Goal: Task Accomplishment & Management: Complete application form

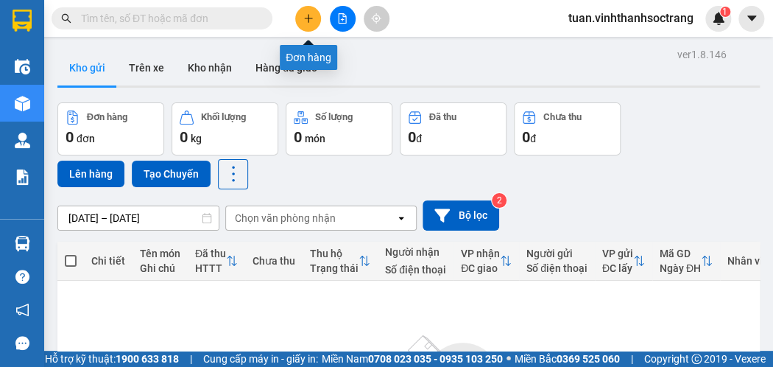
click at [311, 13] on button at bounding box center [308, 19] width 26 height 26
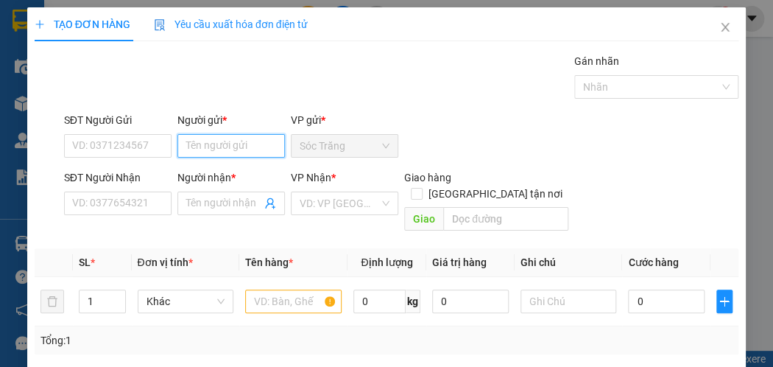
click at [212, 138] on input "Người gửi *" at bounding box center [230, 146] width 107 height 24
type input "t"
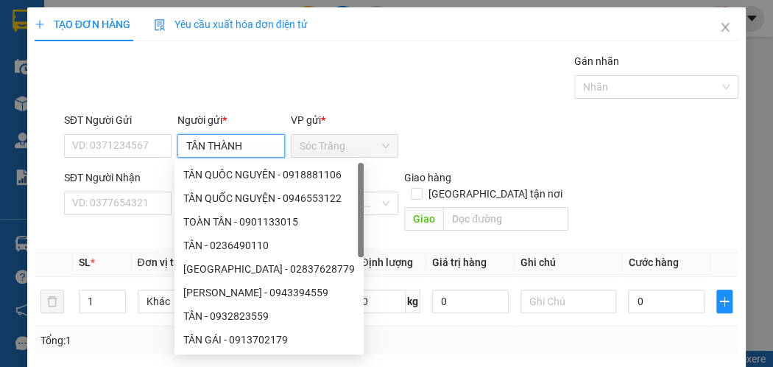
type input "TÂN THÀNH"
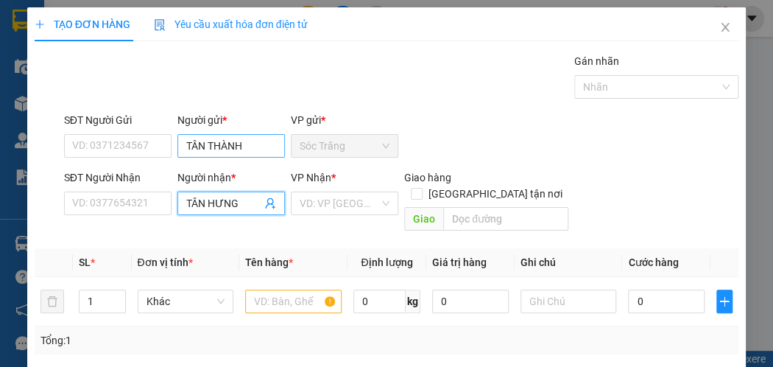
type input "TÂN HƯNG"
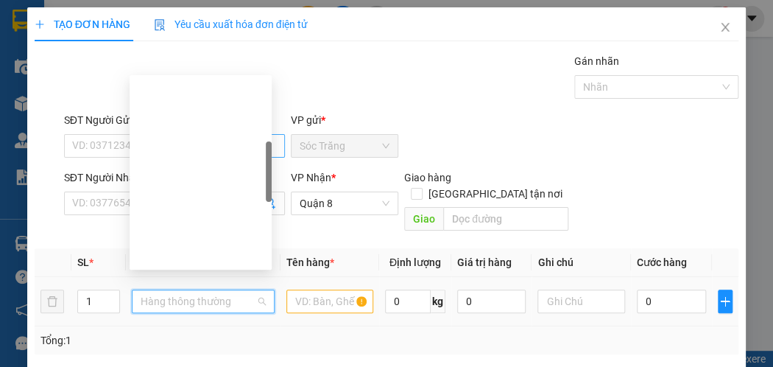
scroll to position [236, 0]
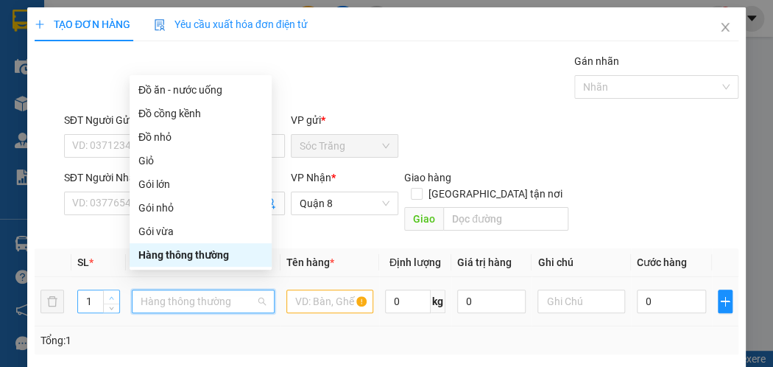
click at [115, 290] on span "Increase Value" at bounding box center [111, 296] width 16 height 13
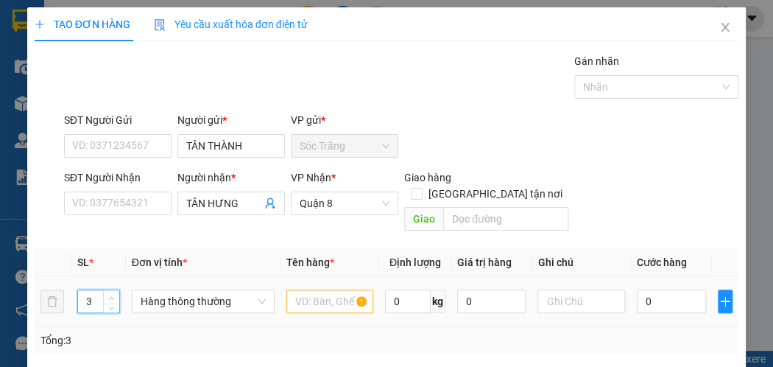
click at [115, 290] on span "Increase Value" at bounding box center [111, 296] width 16 height 13
type input "3"
click at [109, 303] on icon "down" at bounding box center [111, 305] width 5 height 5
click at [142, 290] on span "Hàng thông thường" at bounding box center [203, 301] width 125 height 22
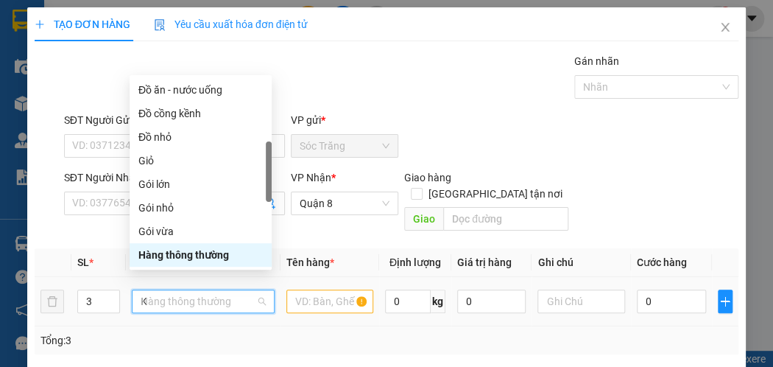
scroll to position [0, 0]
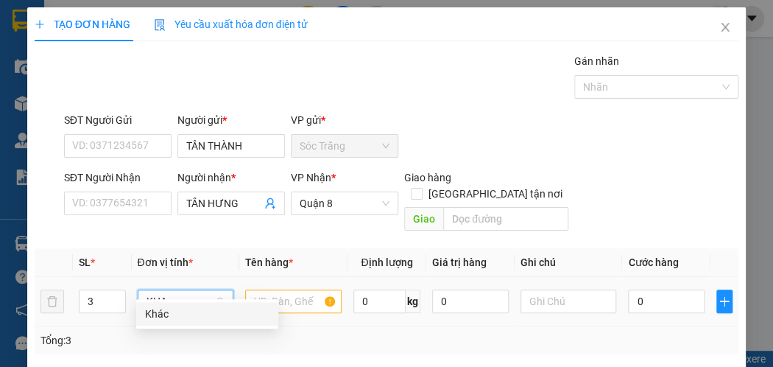
type input "KHAC"
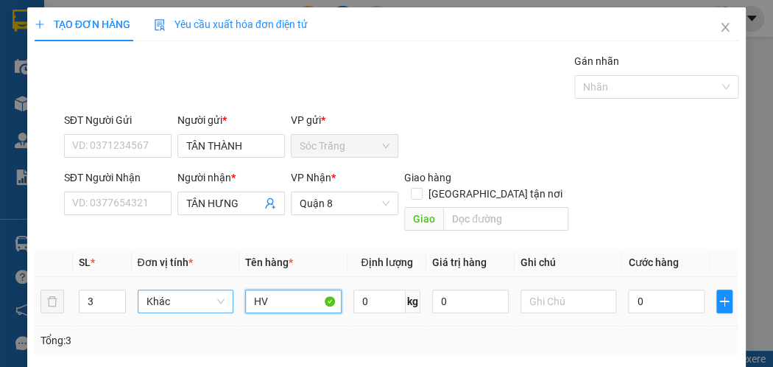
type input "HV"
type input "75"
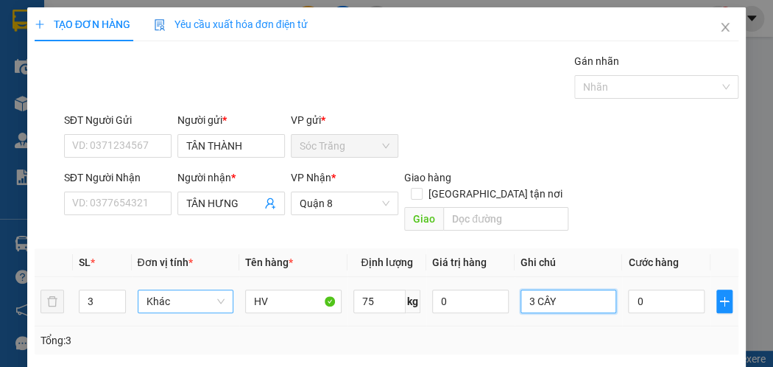
type input "3 CÂY"
type input "9"
type input "90"
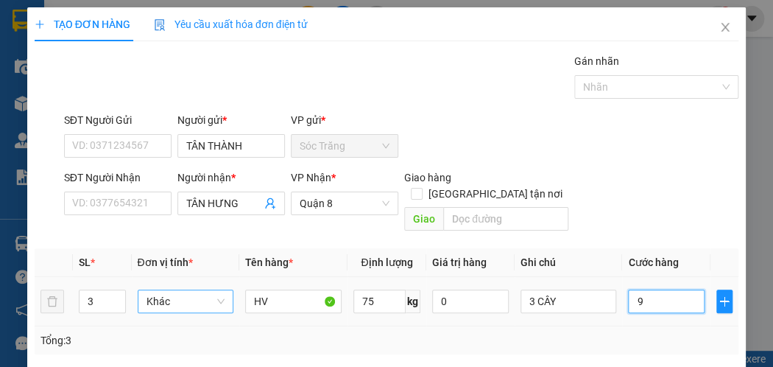
type input "90"
type input "900"
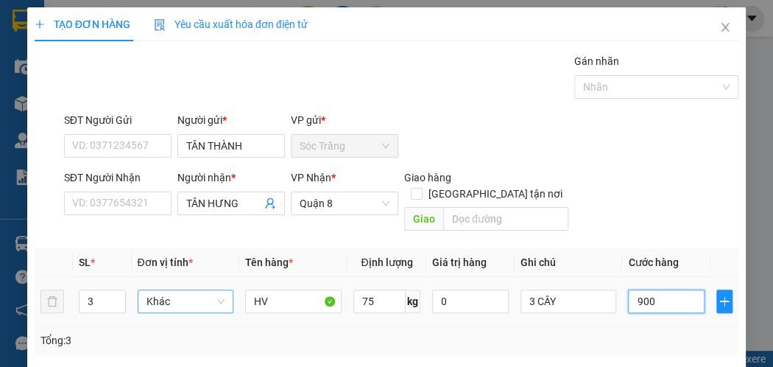
type input "9.000"
type input "90.000"
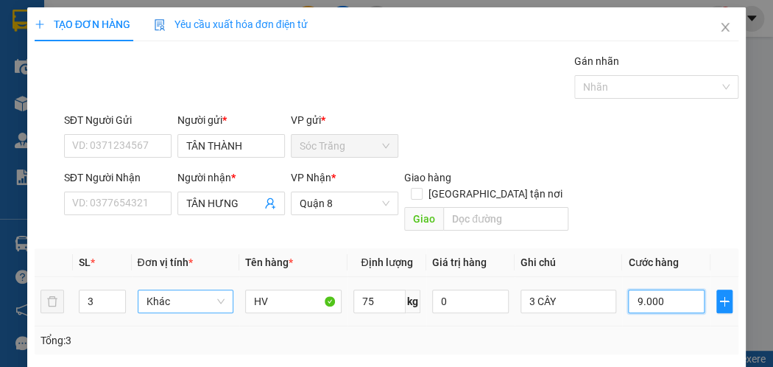
type input "90.000"
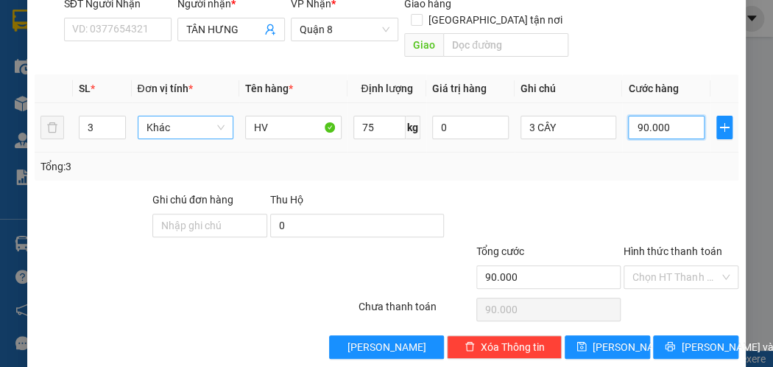
scroll to position [177, 0]
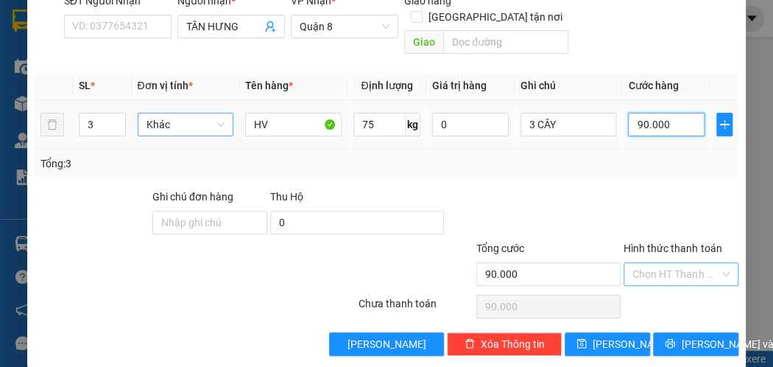
type input "90.000"
click at [671, 263] on input "Hình thức thanh toán" at bounding box center [675, 274] width 87 height 22
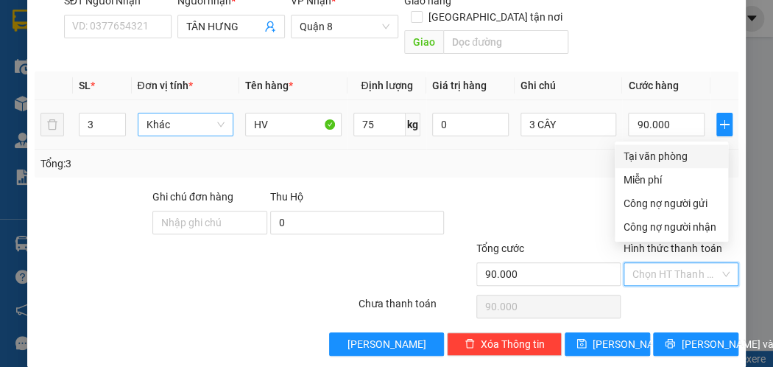
click at [658, 148] on div "Tại văn phòng" at bounding box center [671, 156] width 96 height 16
type input "0"
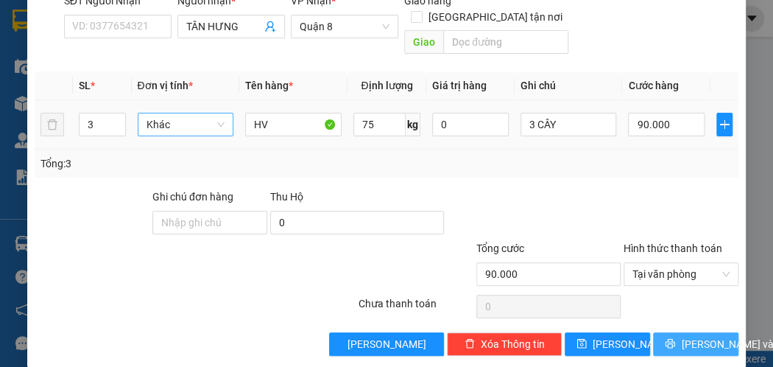
click at [677, 332] on button "Lưu và In" at bounding box center [695, 344] width 85 height 24
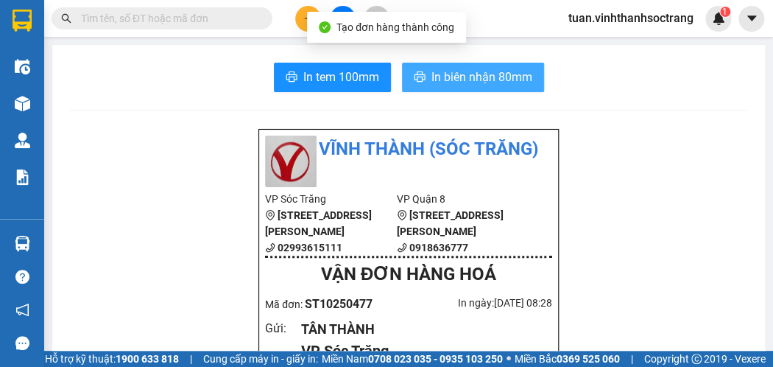
drag, startPoint x: 435, startPoint y: 73, endPoint x: 448, endPoint y: 80, distance: 14.5
click at [434, 73] on span "In biên nhận 80mm" at bounding box center [481, 77] width 101 height 18
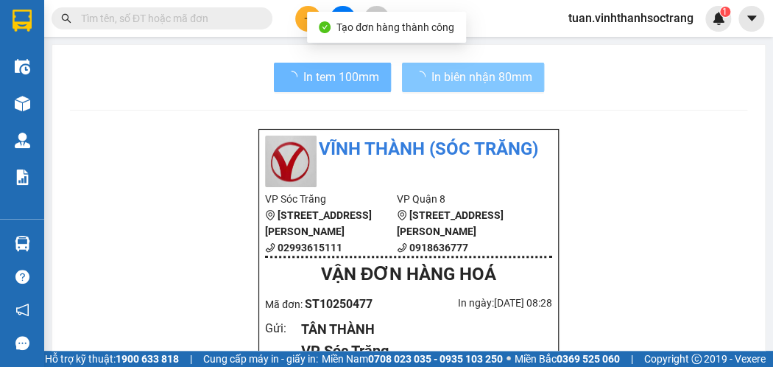
click at [434, 71] on span "In biên nhận 80mm" at bounding box center [481, 77] width 101 height 18
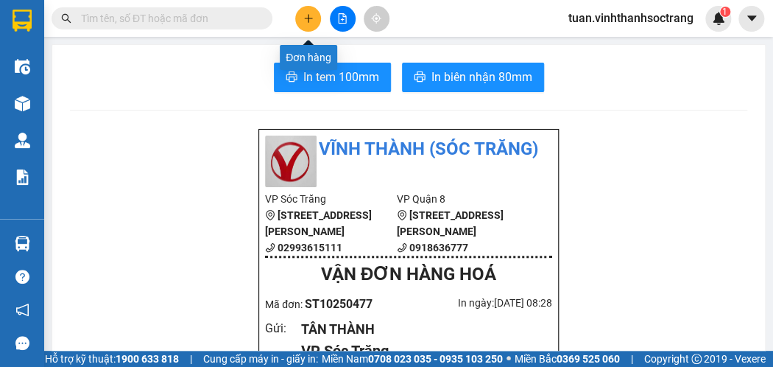
click at [305, 18] on icon "plus" at bounding box center [308, 18] width 8 height 1
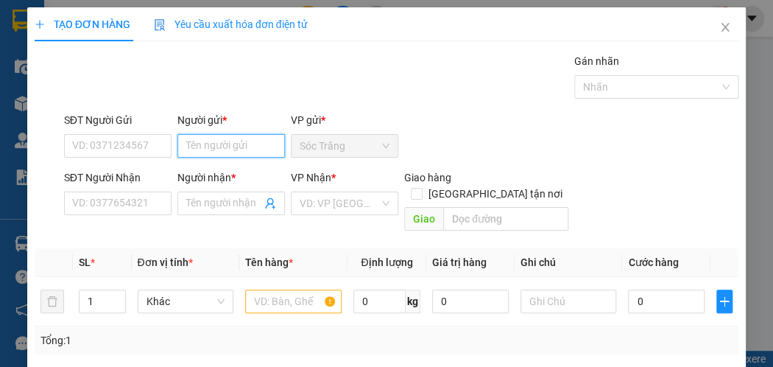
click at [247, 146] on input "Người gửi *" at bounding box center [230, 146] width 107 height 24
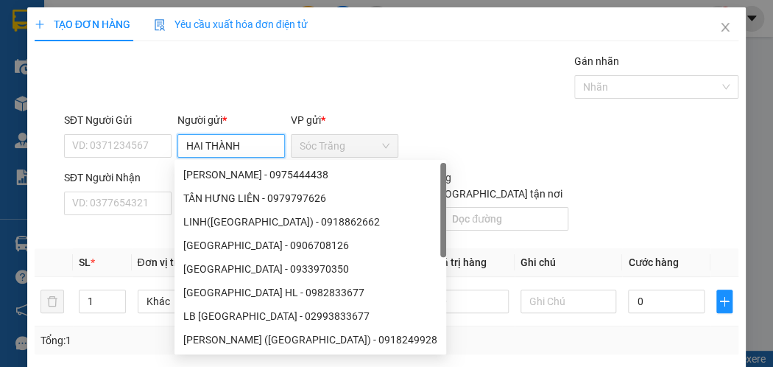
type input "HAI THÀNH"
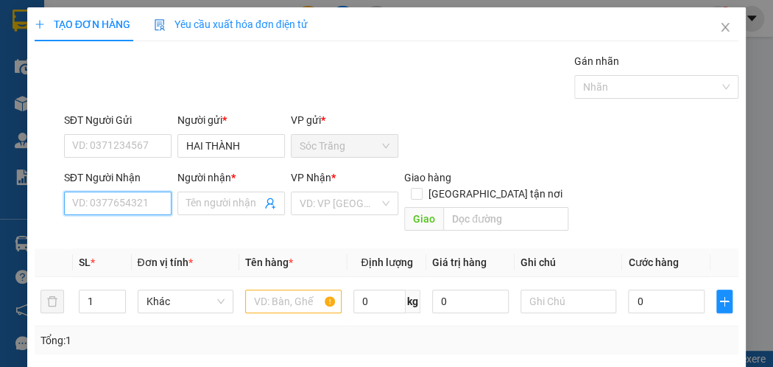
click at [99, 194] on input "SĐT Người Nhận" at bounding box center [117, 203] width 107 height 24
type input "0937221822"
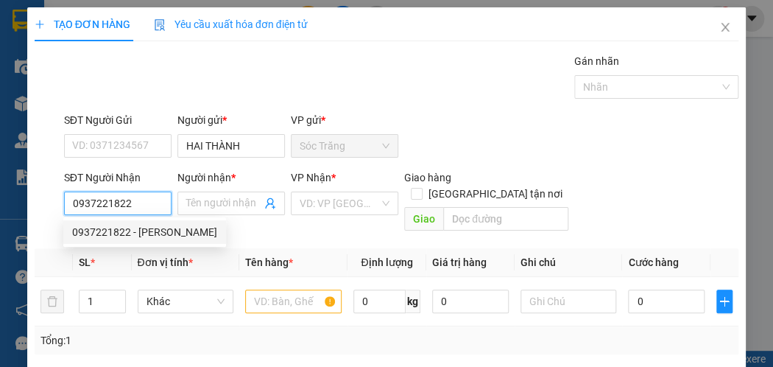
click at [118, 232] on div "0937221822 - NGỌC PHÁT" at bounding box center [144, 232] width 145 height 16
type input "NGỌC PHÁT"
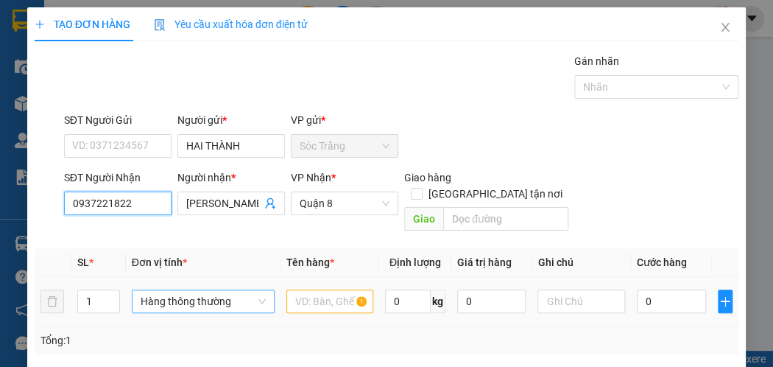
click at [208, 290] on span "Hàng thông thường" at bounding box center [203, 301] width 125 height 22
type input "0937221822"
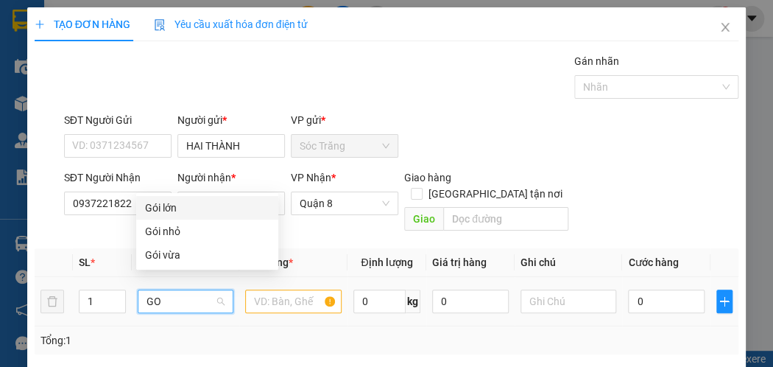
type input "GOI"
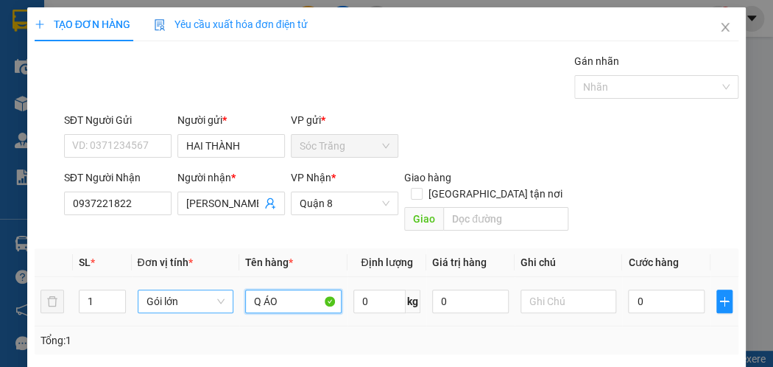
type input "Q ÁO"
type input "30"
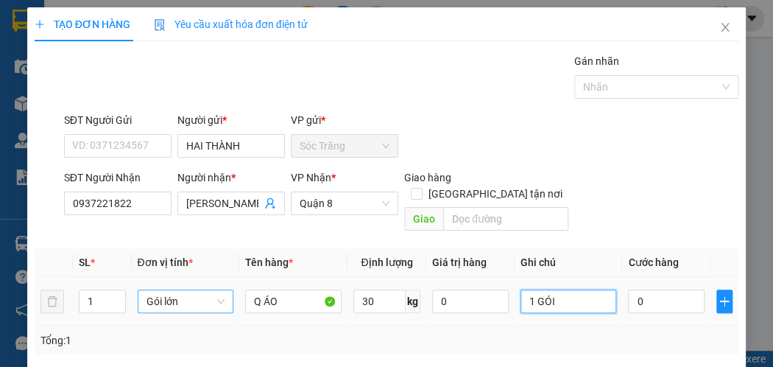
type input "1 GÓI"
type input "3"
type input "30"
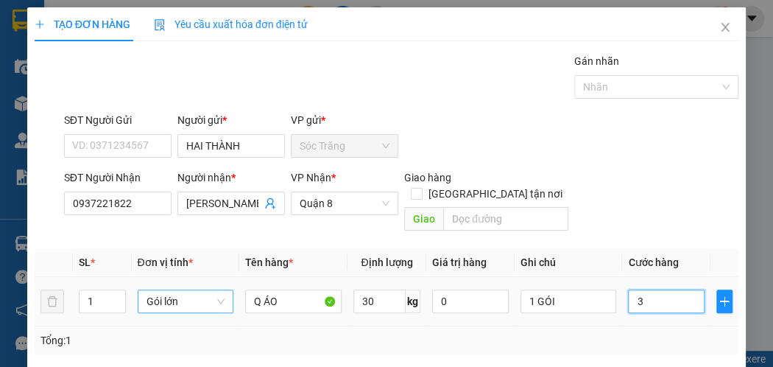
type input "30"
type input "300"
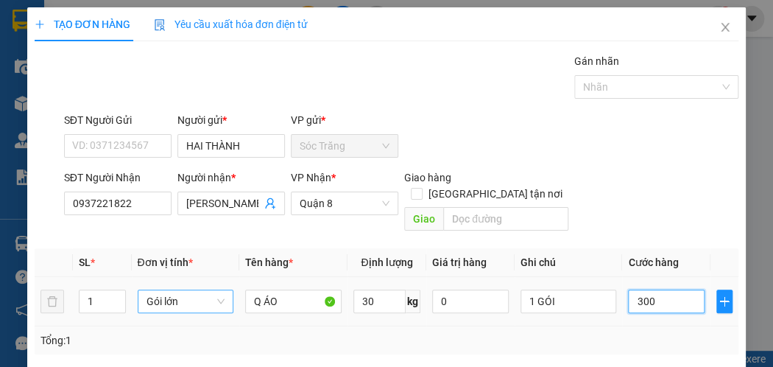
type input "3.000"
type input "30.000"
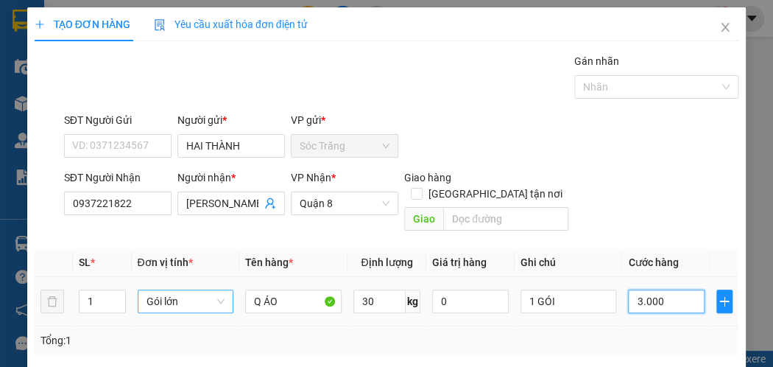
type input "30.000"
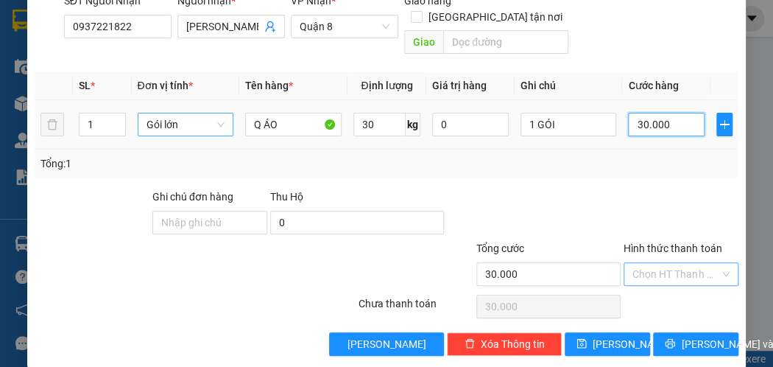
type input "30.000"
click at [666, 263] on input "Hình thức thanh toán" at bounding box center [675, 274] width 87 height 22
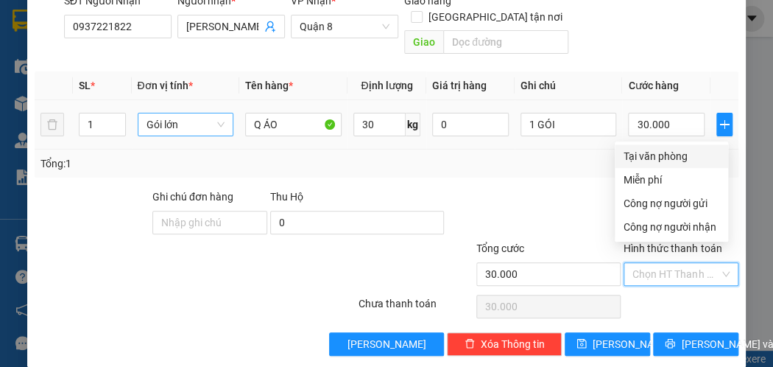
click at [687, 150] on div "Tại văn phòng" at bounding box center [671, 156] width 96 height 16
type input "0"
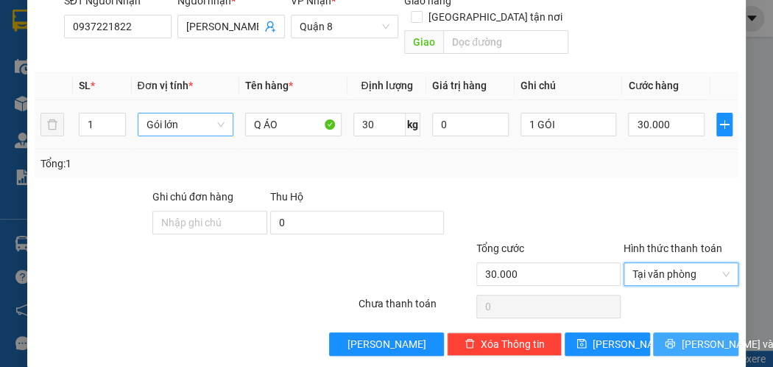
click at [685, 336] on span "Lưu và In" at bounding box center [732, 344] width 103 height 16
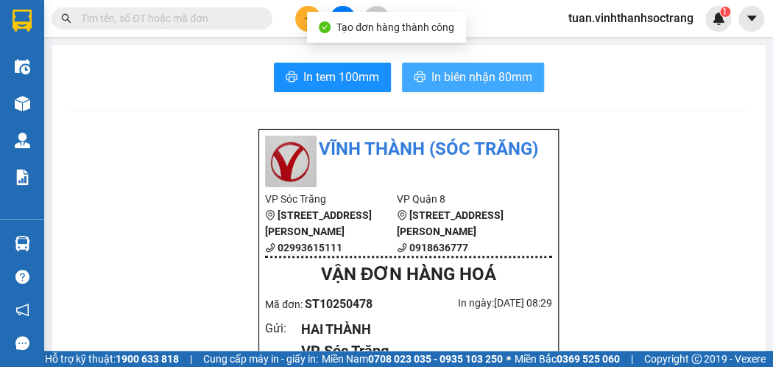
click at [486, 79] on span "In biên nhận 80mm" at bounding box center [481, 77] width 101 height 18
